Goal: Information Seeking & Learning: Learn about a topic

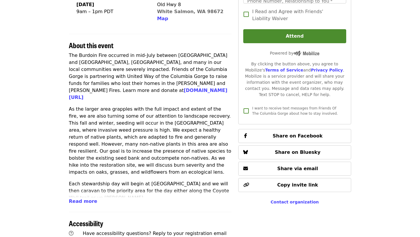
scroll to position [167, 0]
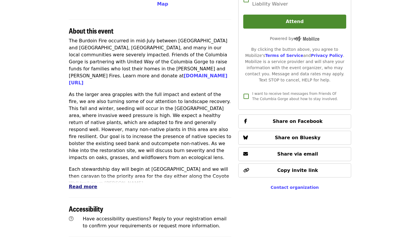
click at [92, 185] on span "Read more" at bounding box center [83, 187] width 28 height 6
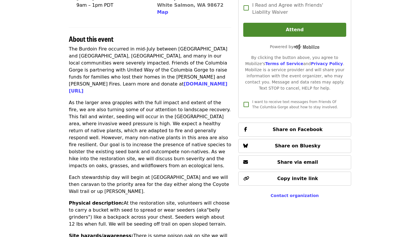
scroll to position [159, 0]
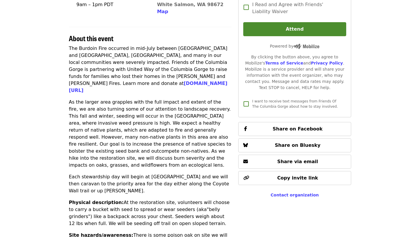
drag, startPoint x: 164, startPoint y: 201, endPoint x: 118, endPoint y: 181, distance: 49.4
click at [118, 199] on p "Physical description: At the restoration site, volunteers will choose to carry …" at bounding box center [150, 213] width 163 height 28
copy p "At the restoration site, volunteers will choose to carry a bucket with seed to …"
click at [188, 173] on p "Each stewardship day will begin at [GEOGRAPHIC_DATA] and we will then caravan t…" at bounding box center [150, 183] width 163 height 21
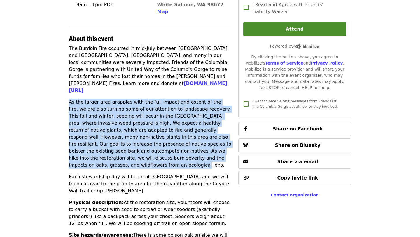
drag, startPoint x: 186, startPoint y: 144, endPoint x: 65, endPoint y: 88, distance: 133.4
click at [65, 88] on div "Time Friday, October 24 9am – 1pm PDT Location Old Hwy 8 White Salmon, WA 98672…" at bounding box center [210, 221] width 292 height 651
copy p "As the larger area grapples with the full impact and extent of the fire, we are…"
